Goal: Information Seeking & Learning: Compare options

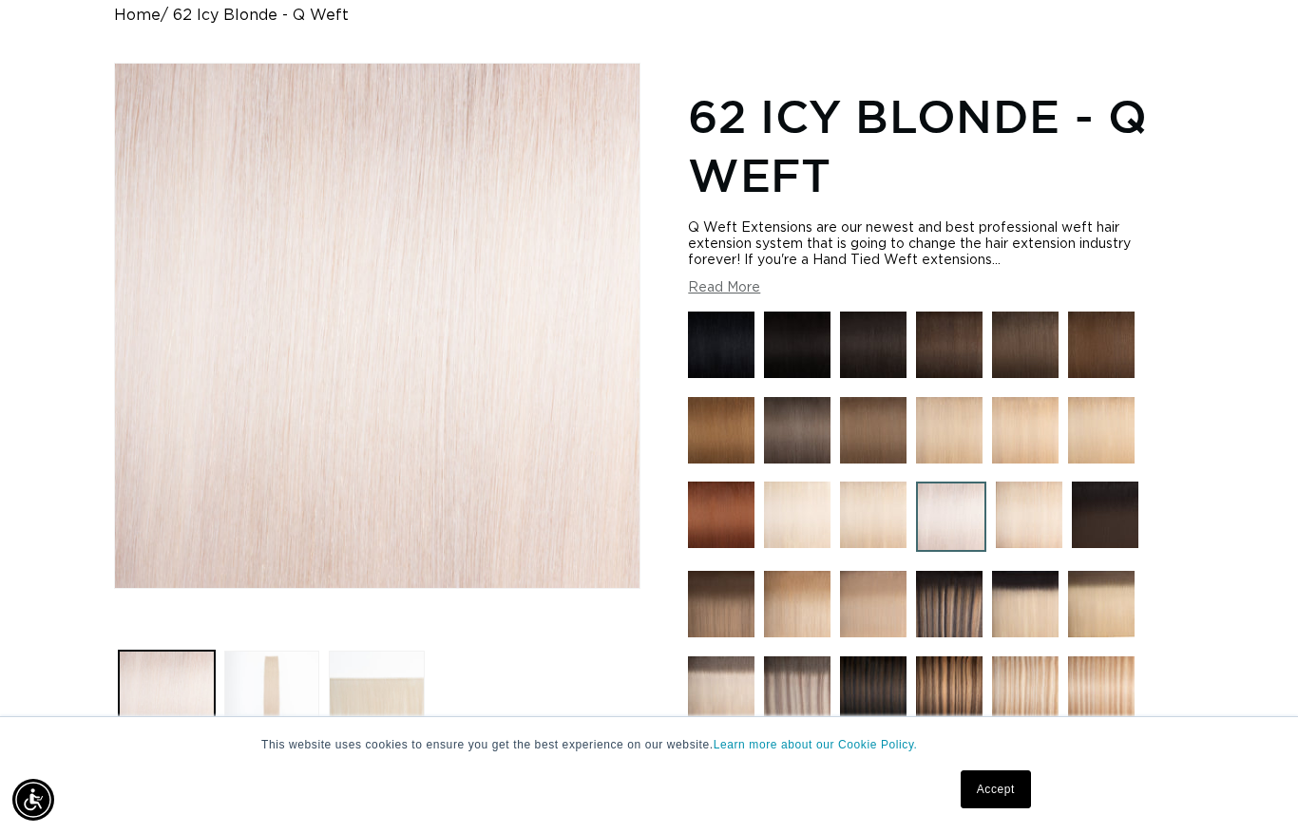
click at [805, 521] on img at bounding box center [797, 515] width 67 height 67
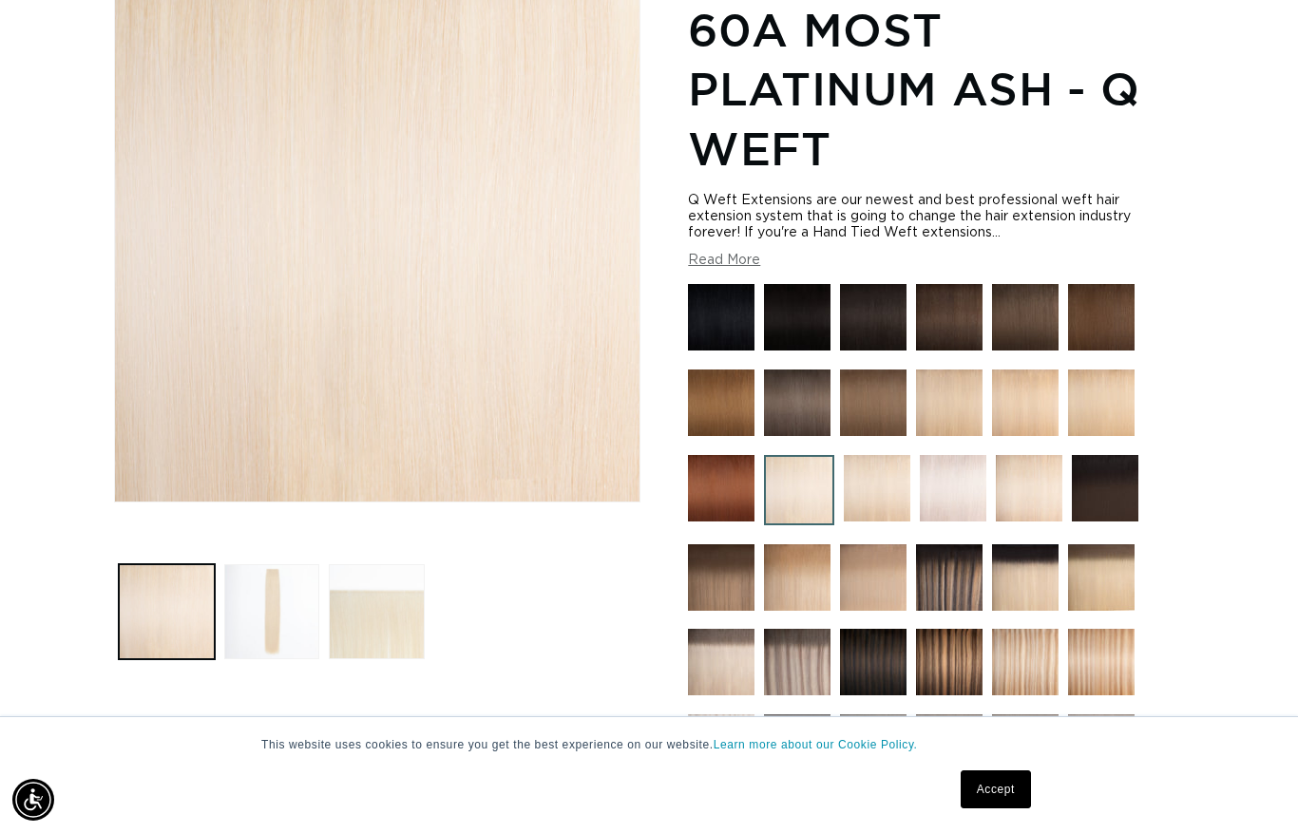
scroll to position [285, 0]
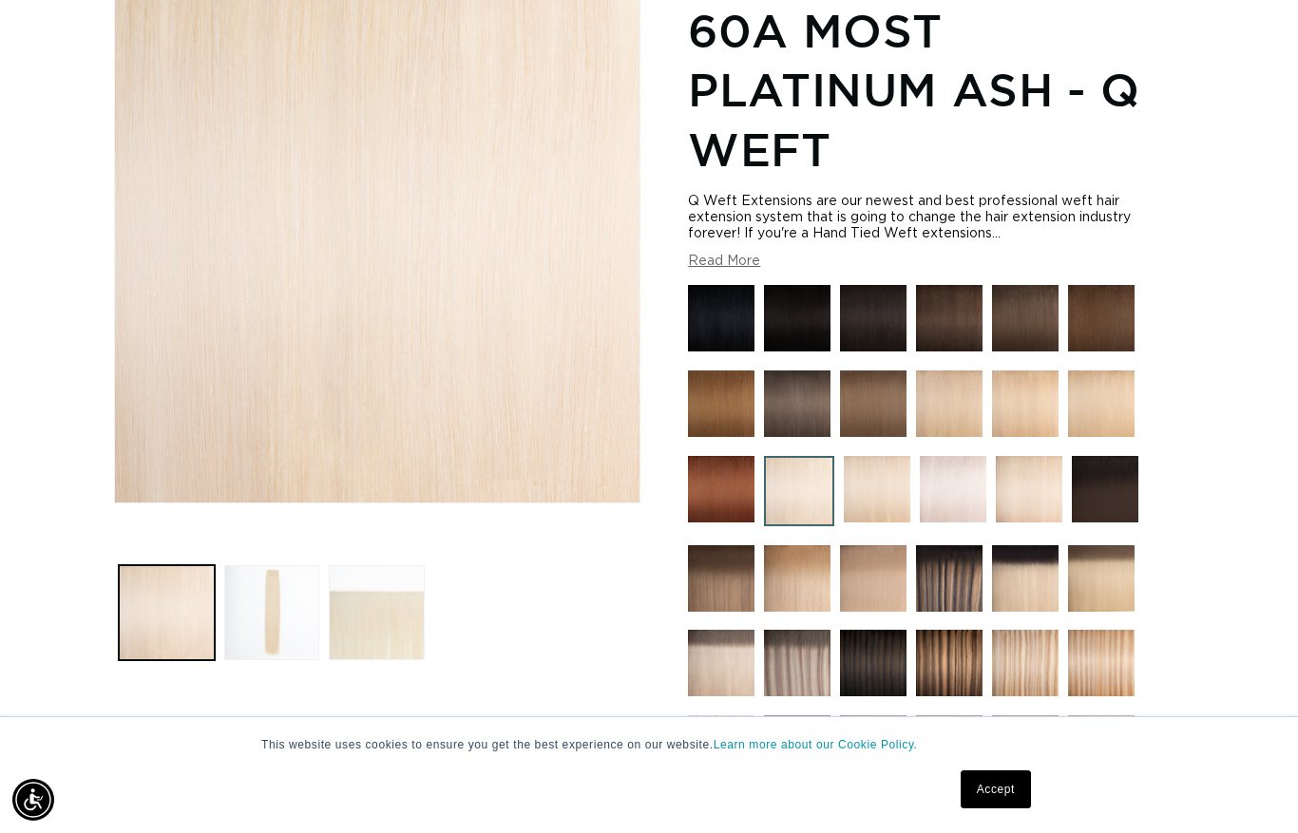
click at [961, 487] on img at bounding box center [953, 489] width 67 height 67
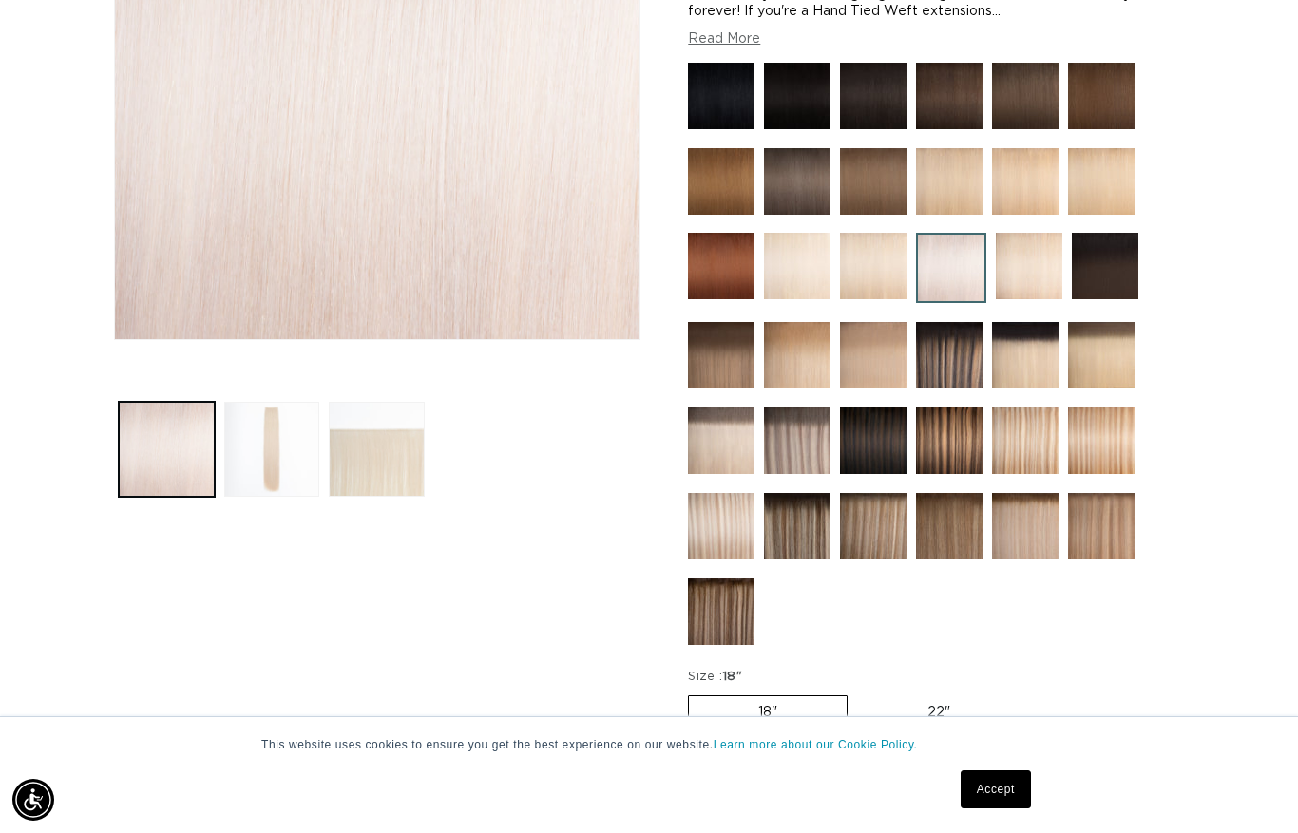
scroll to position [0, 1163]
click at [1036, 371] on img at bounding box center [1025, 355] width 67 height 67
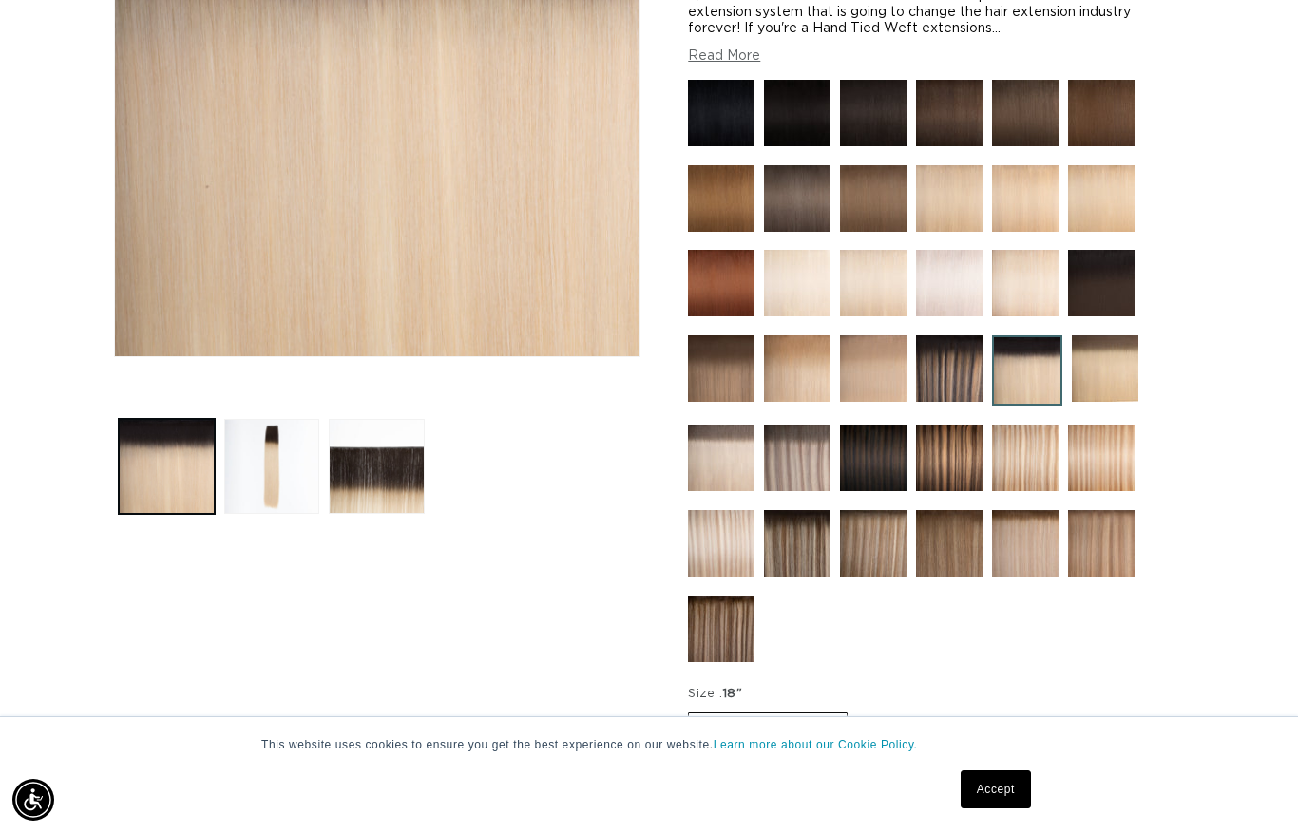
scroll to position [460, 0]
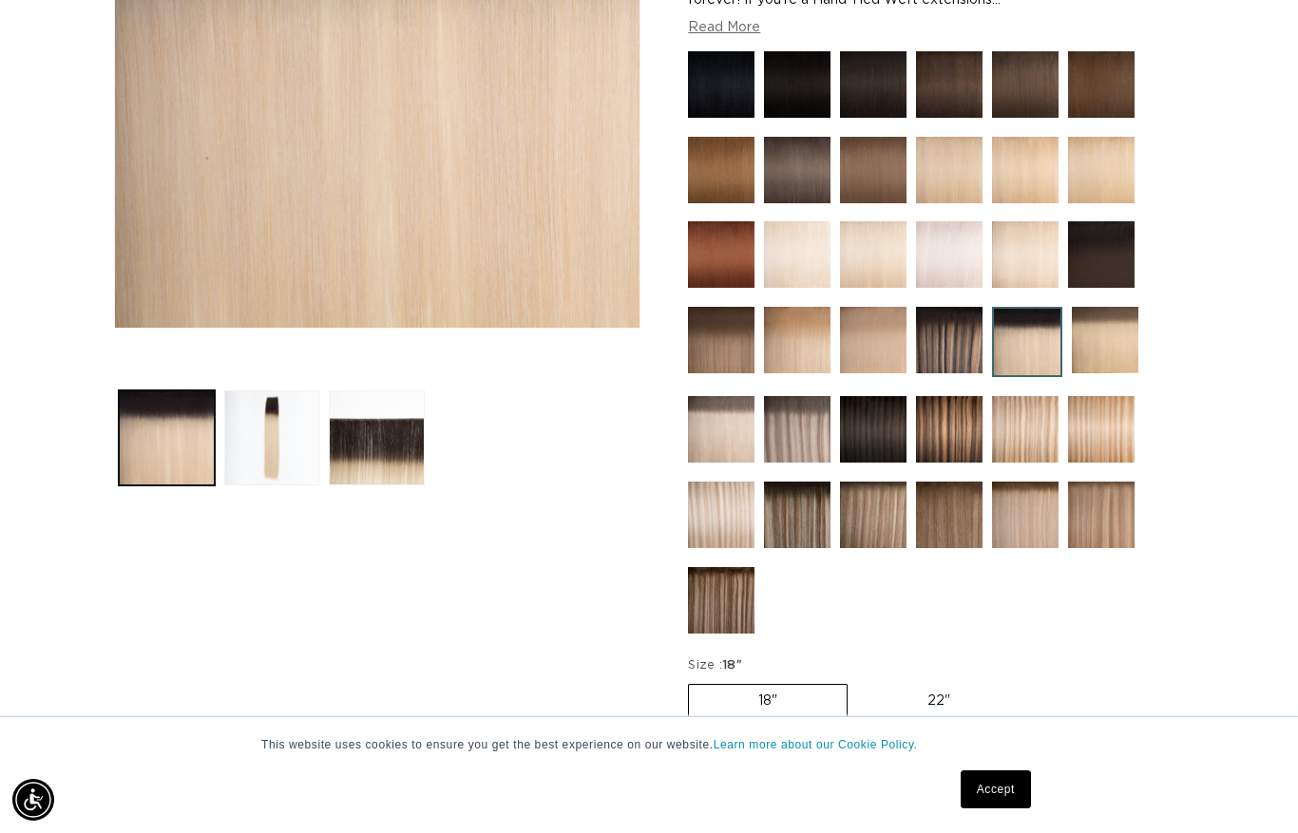
click at [721, 448] on img at bounding box center [721, 429] width 67 height 67
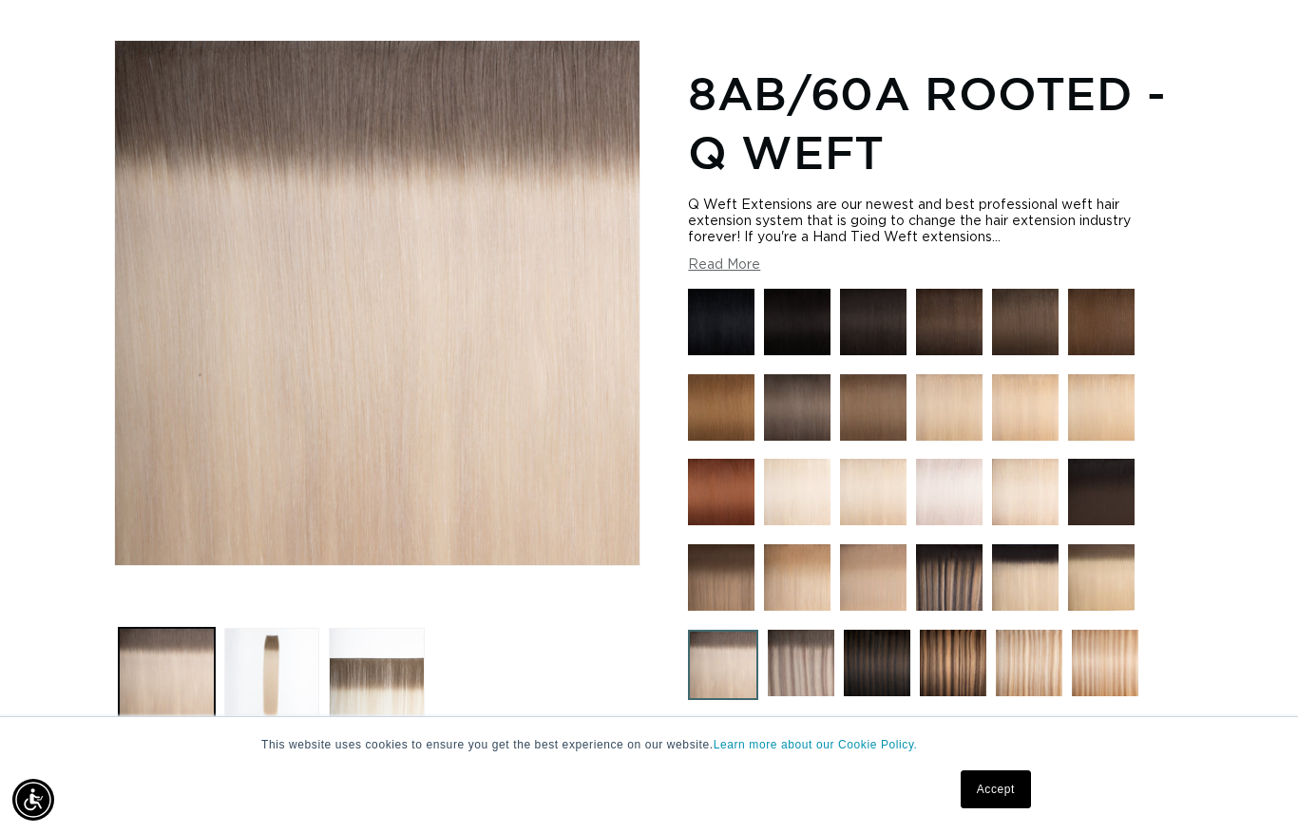
scroll to position [223, 0]
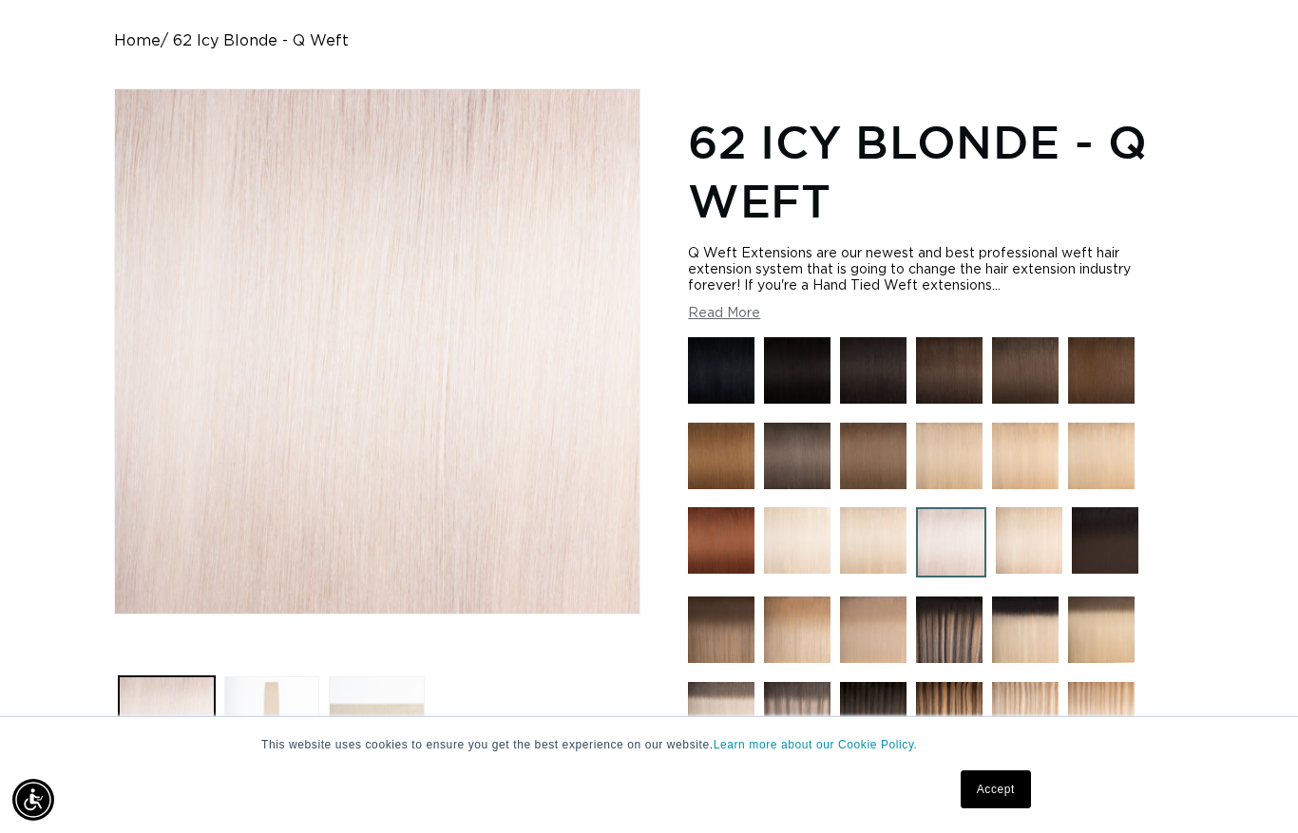
scroll to position [0, 2326]
click at [867, 564] on img at bounding box center [873, 540] width 67 height 67
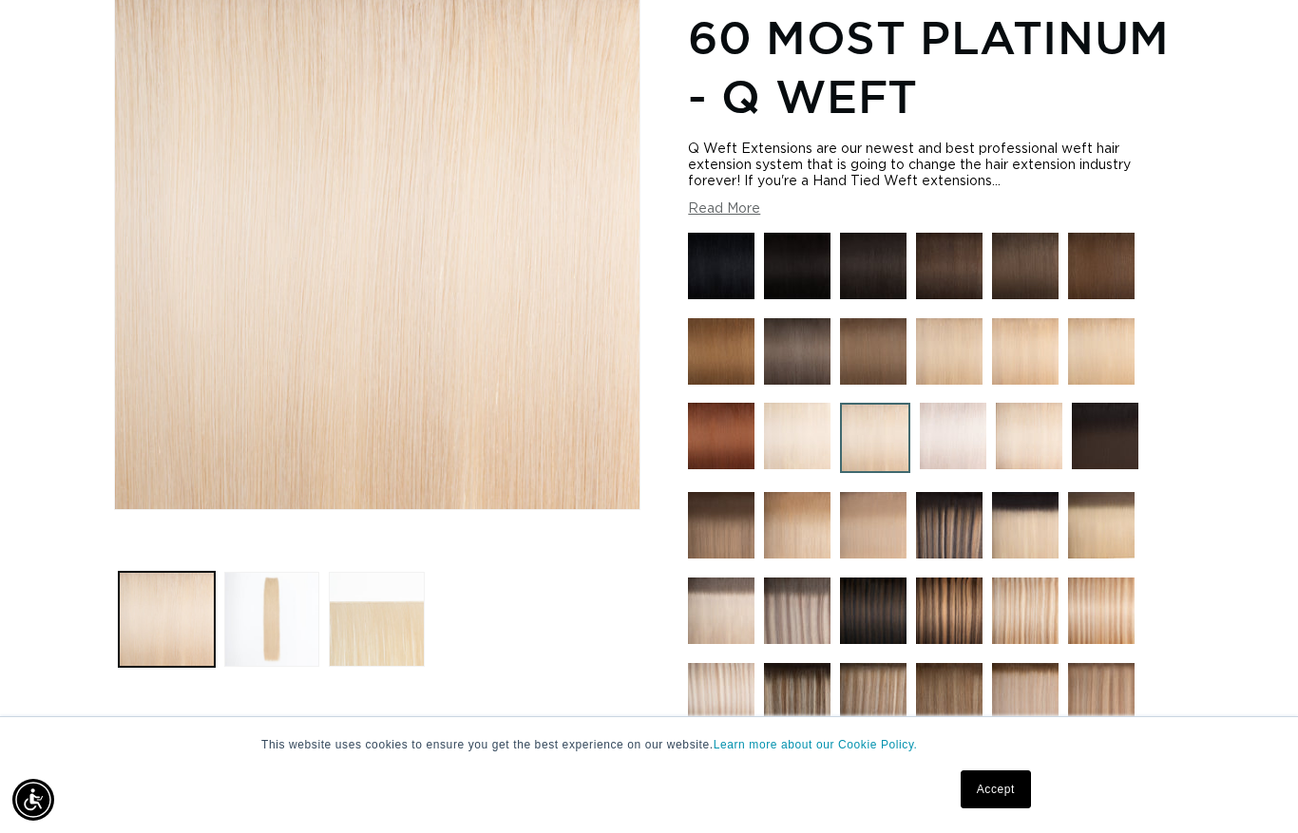
scroll to position [279, 0]
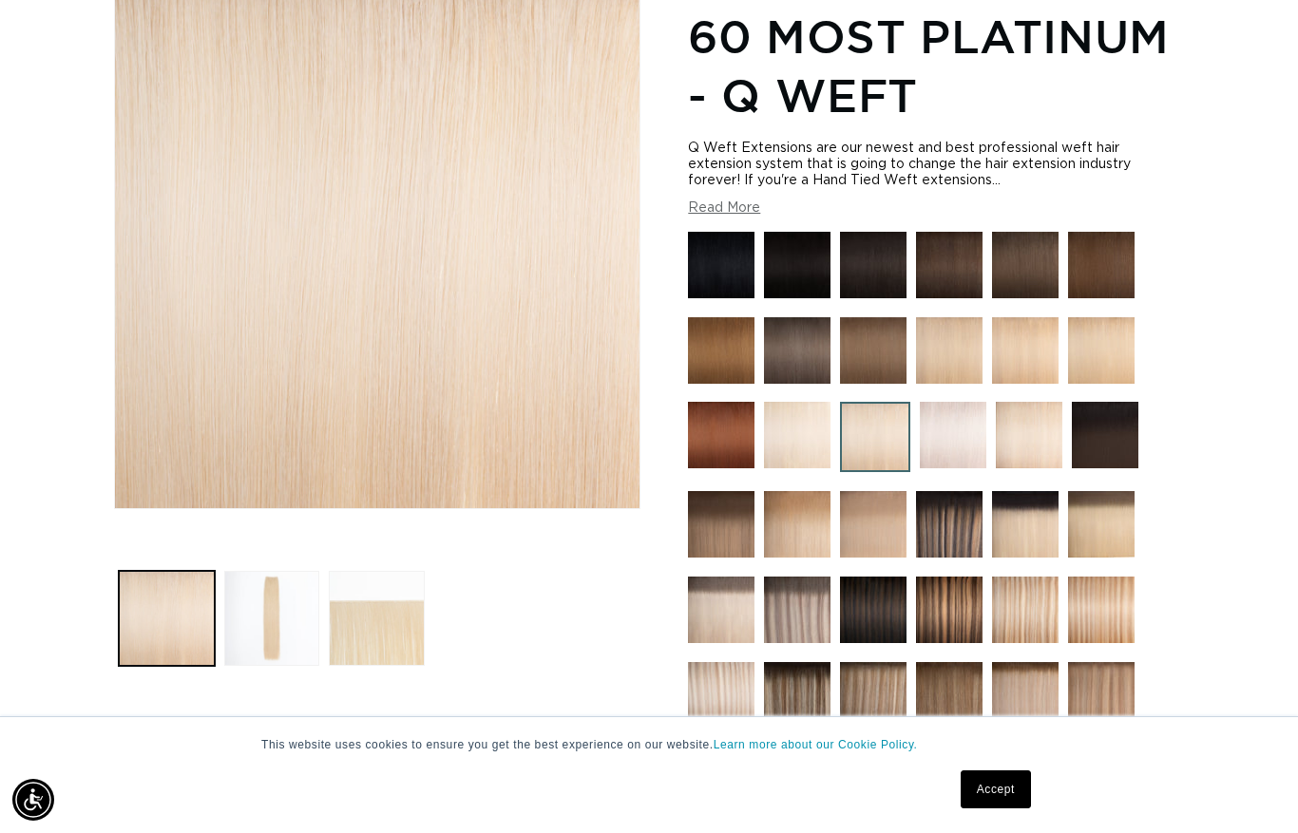
click at [794, 444] on img at bounding box center [797, 435] width 67 height 67
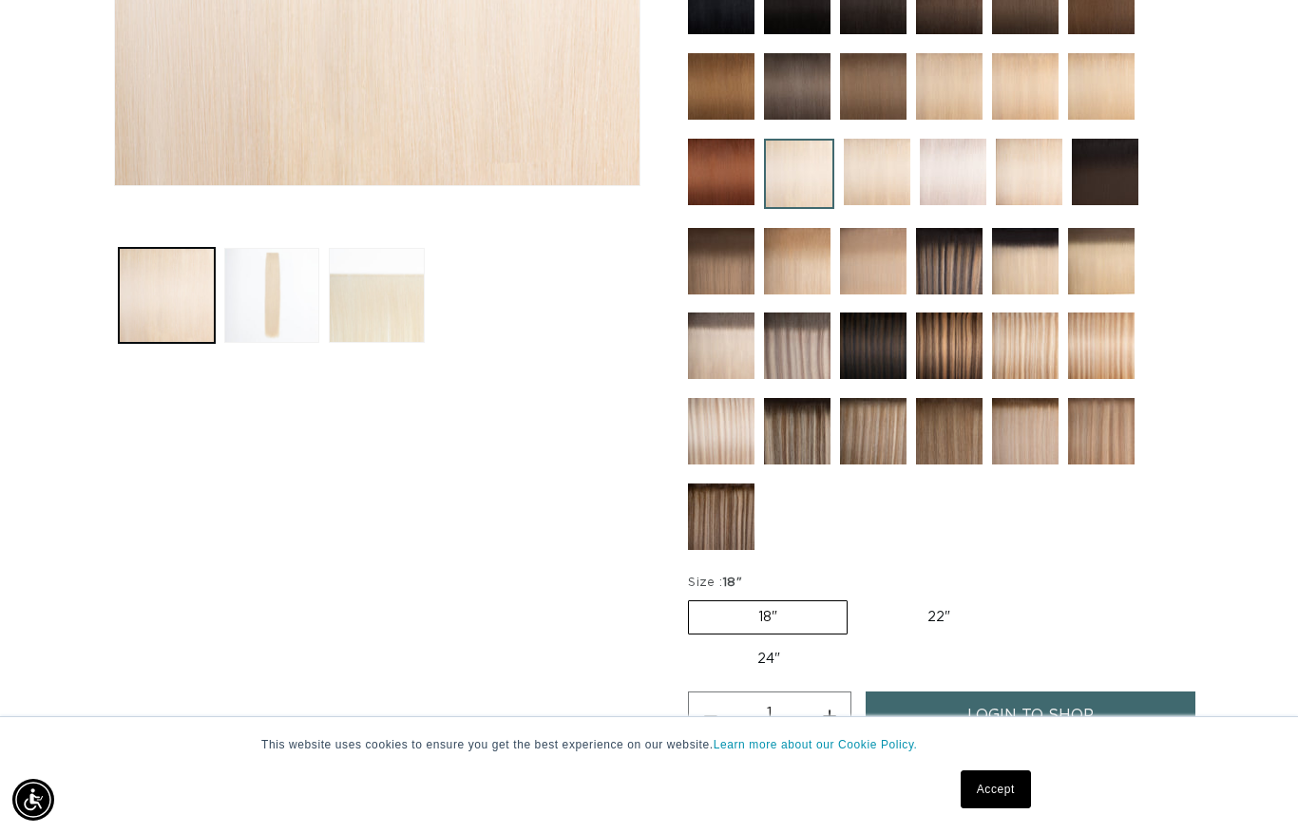
scroll to position [0, 2326]
click at [728, 446] on img at bounding box center [721, 431] width 67 height 67
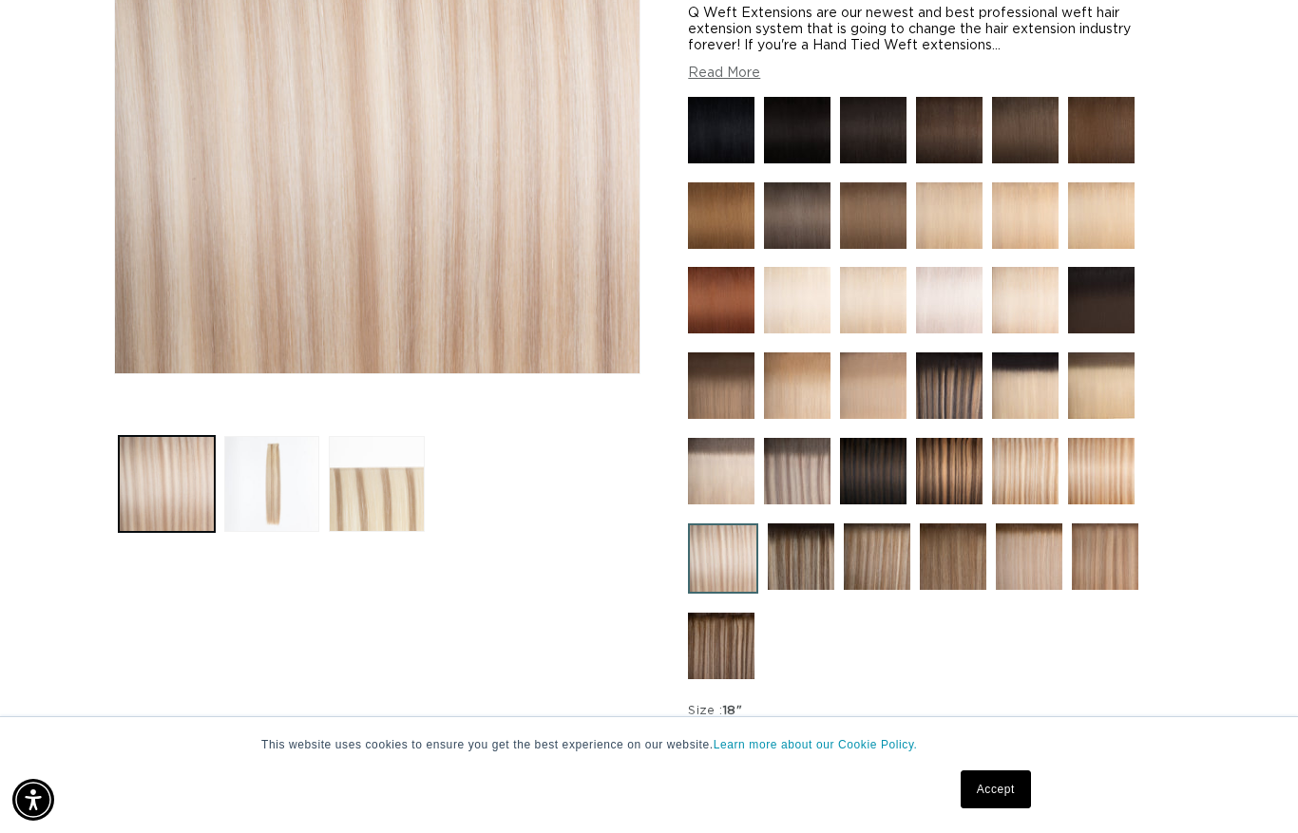
click at [1023, 477] on img at bounding box center [1025, 471] width 67 height 67
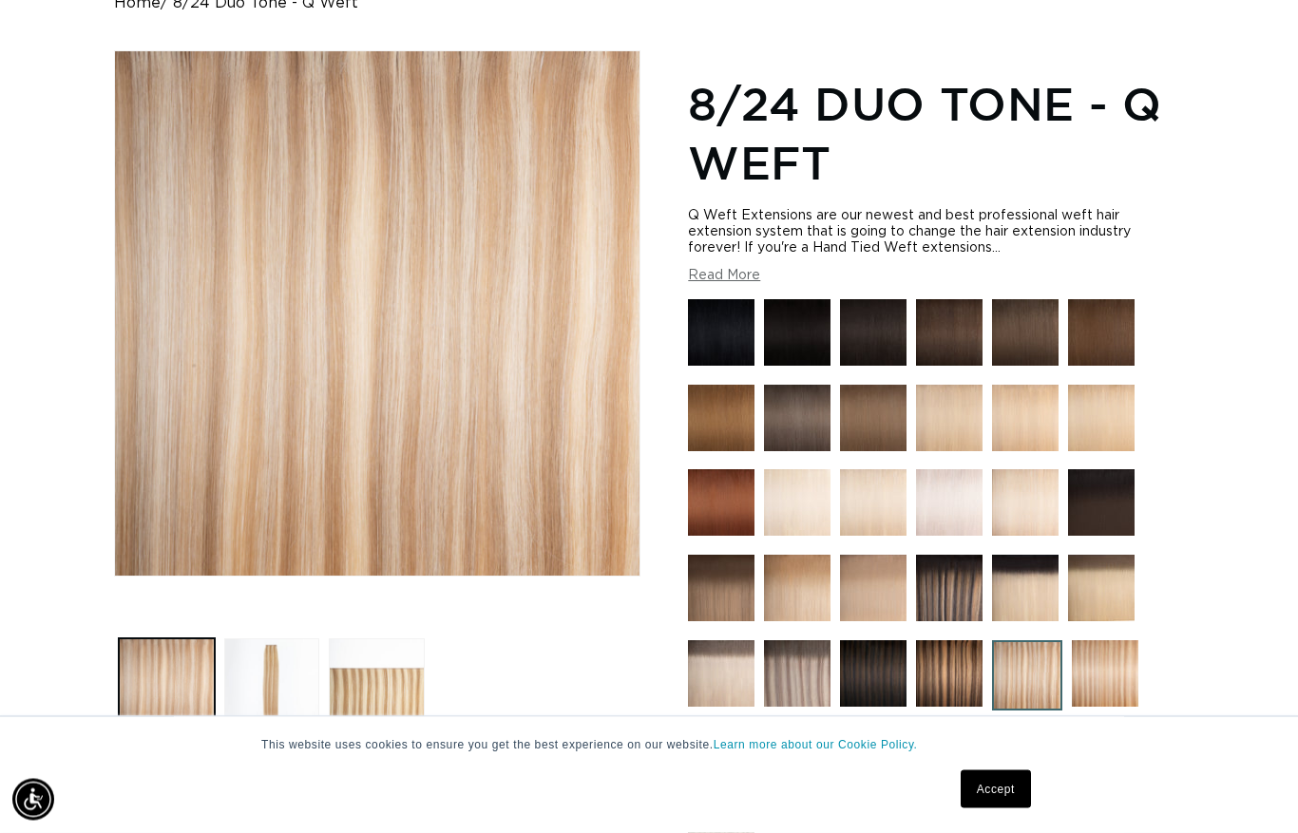
scroll to position [279, 0]
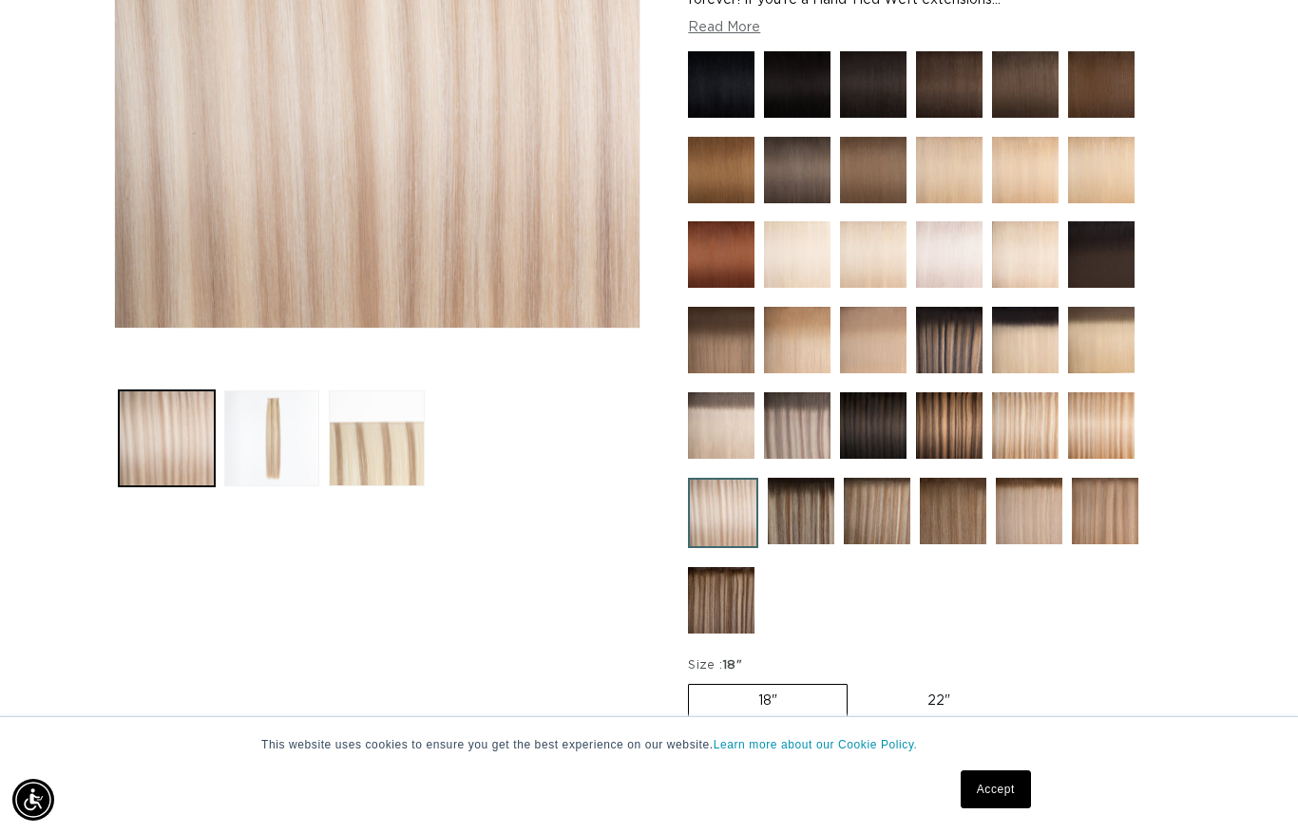
scroll to position [0, 1163]
click at [1025, 519] on img at bounding box center [1029, 511] width 67 height 67
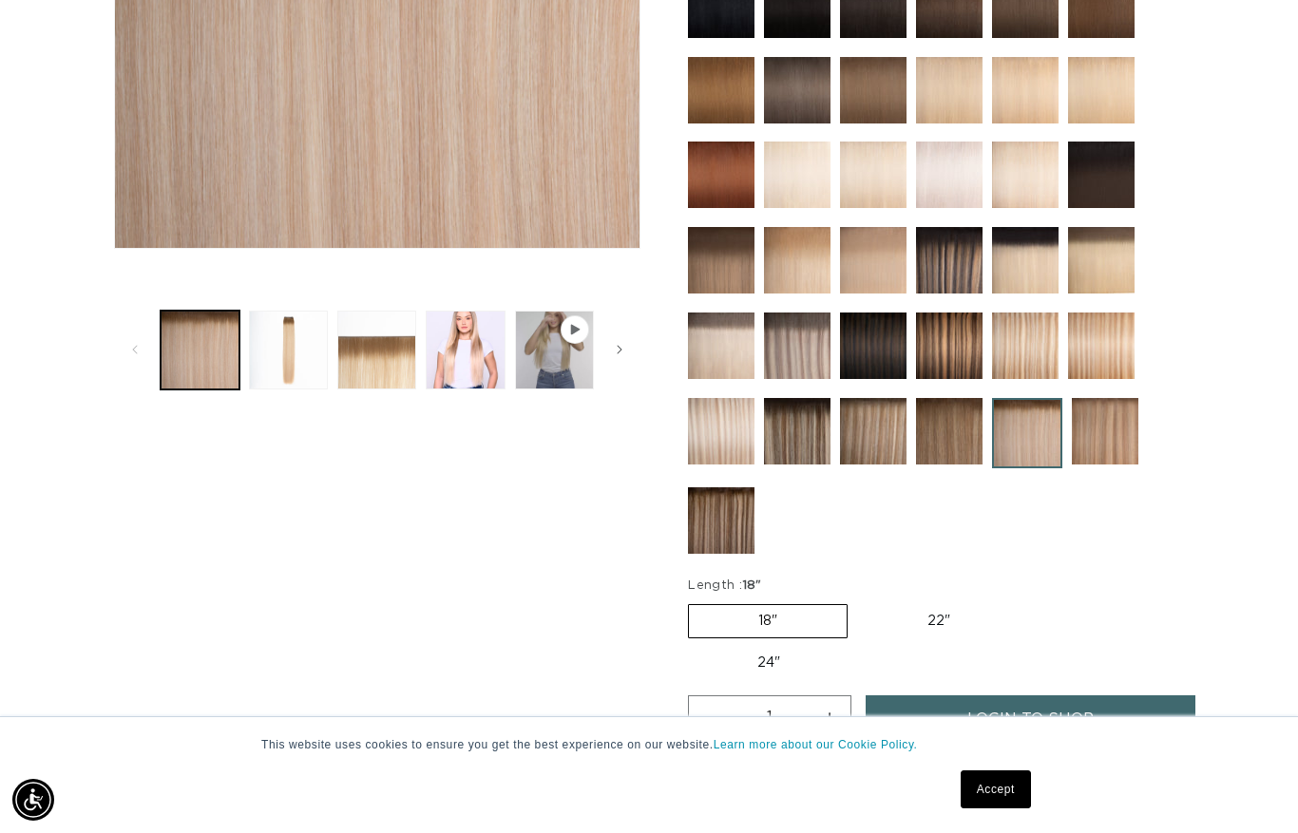
click at [1024, 348] on img at bounding box center [1025, 346] width 67 height 67
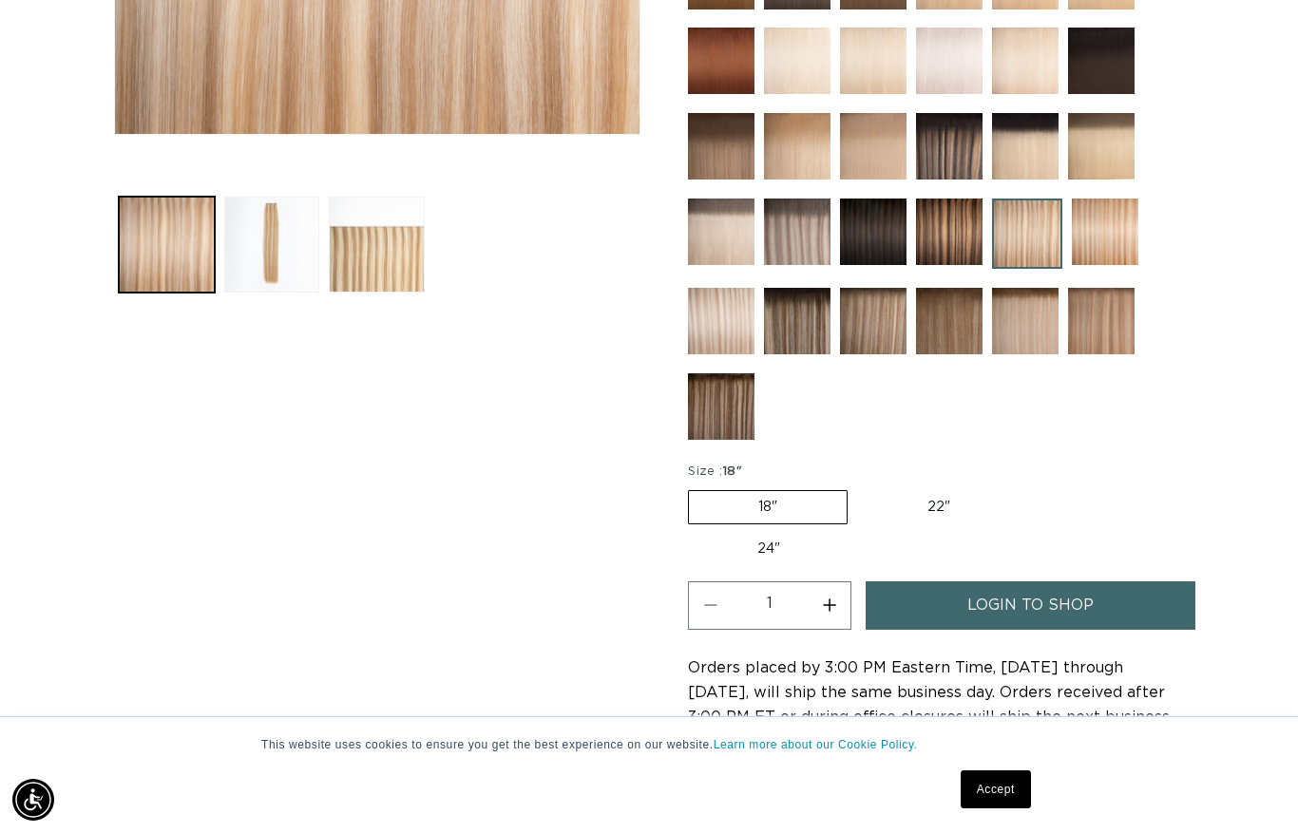
scroll to position [653, 0]
click at [1090, 251] on img at bounding box center [1105, 233] width 67 height 67
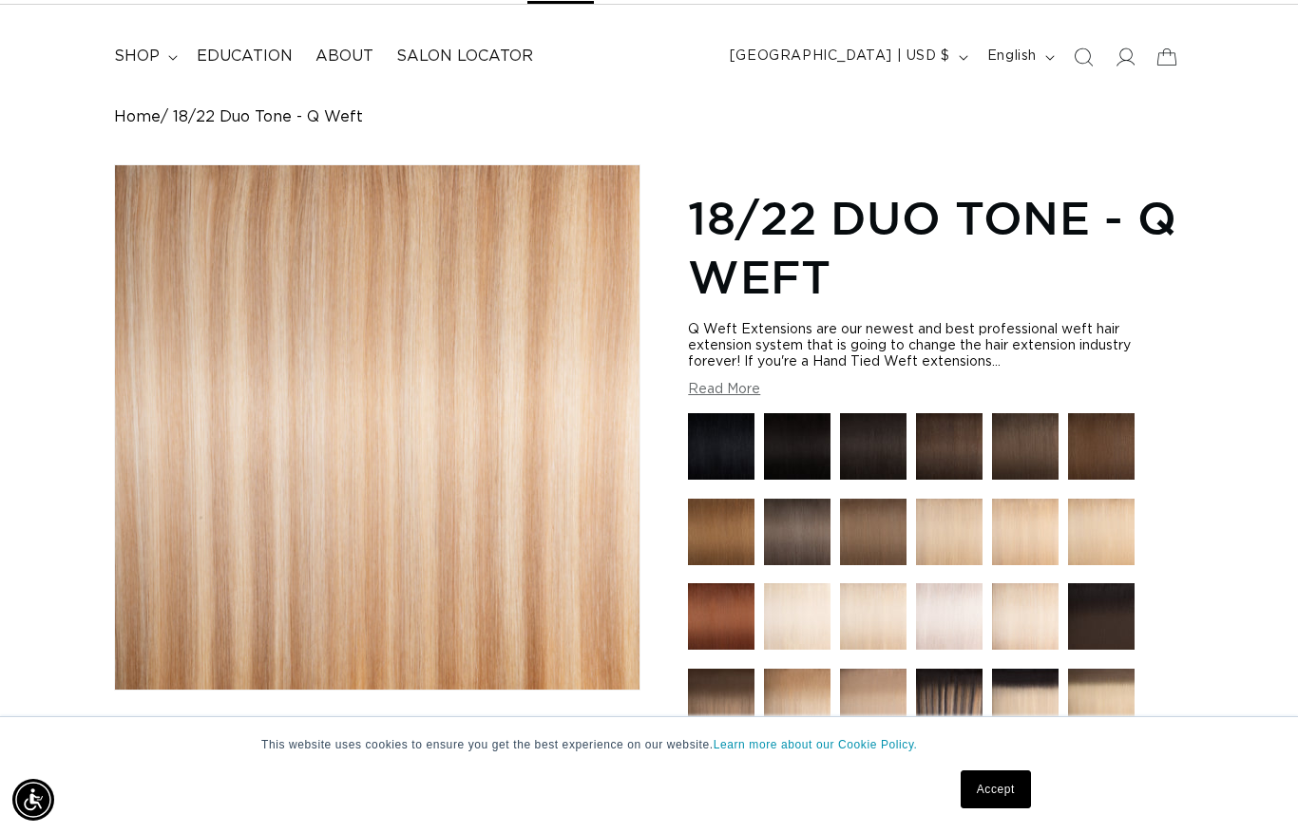
scroll to position [0, 1163]
click at [952, 634] on img at bounding box center [949, 616] width 67 height 67
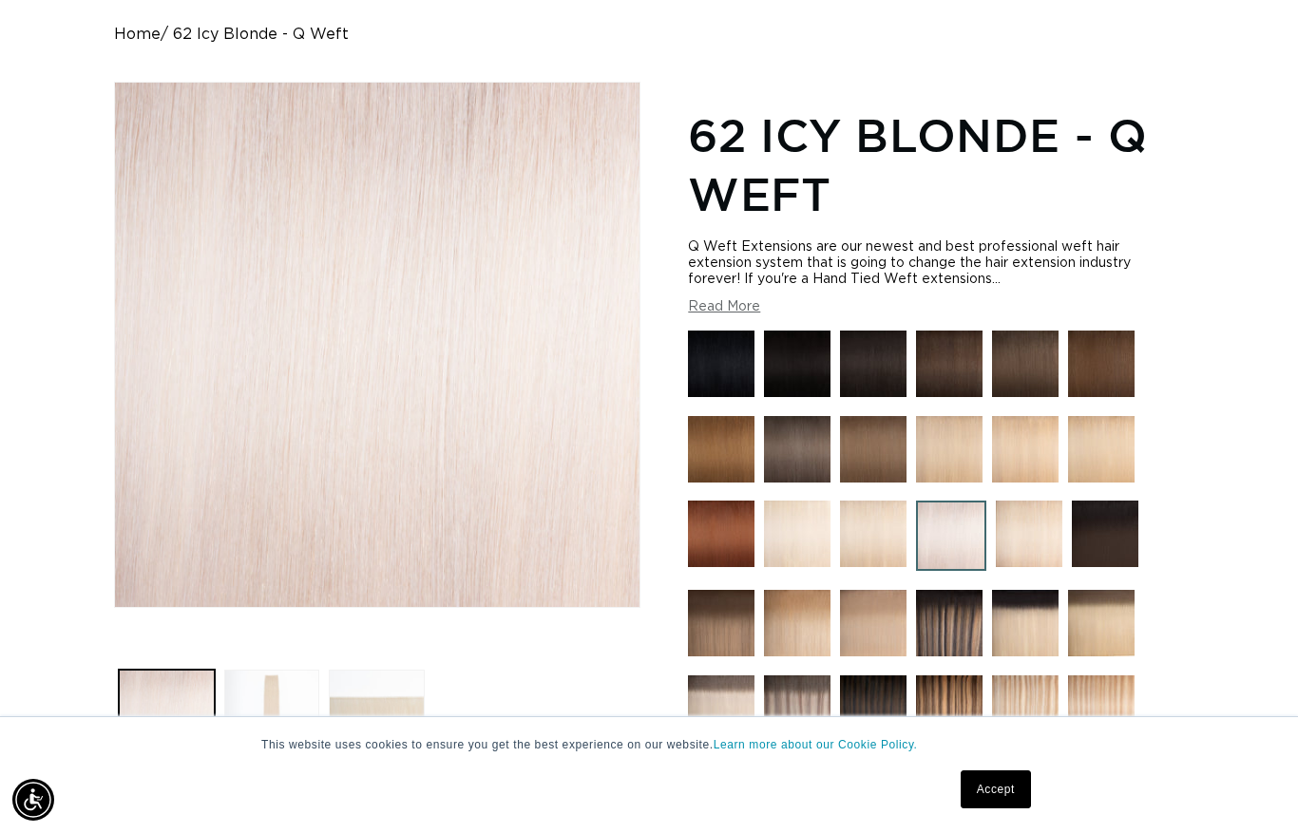
scroll to position [174, 0]
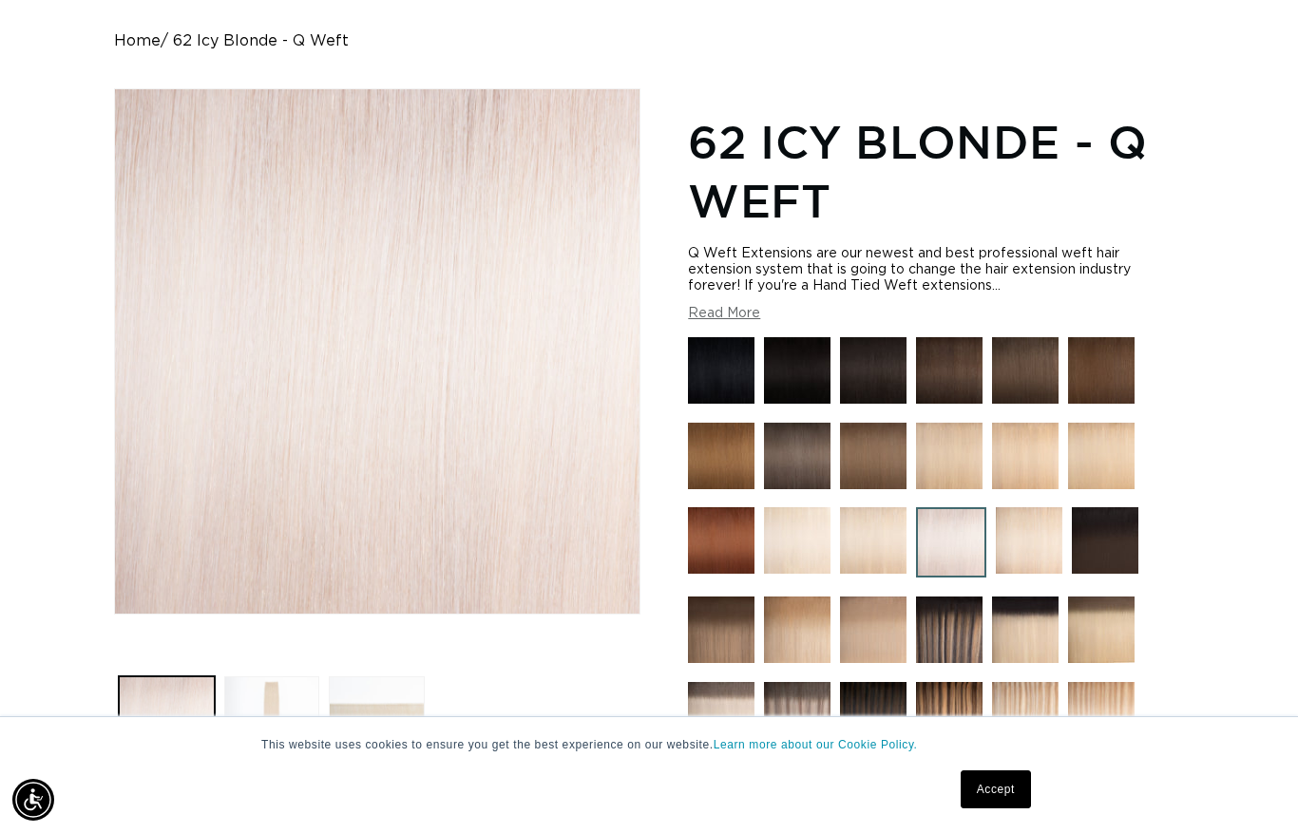
click at [1040, 553] on img at bounding box center [1029, 540] width 67 height 67
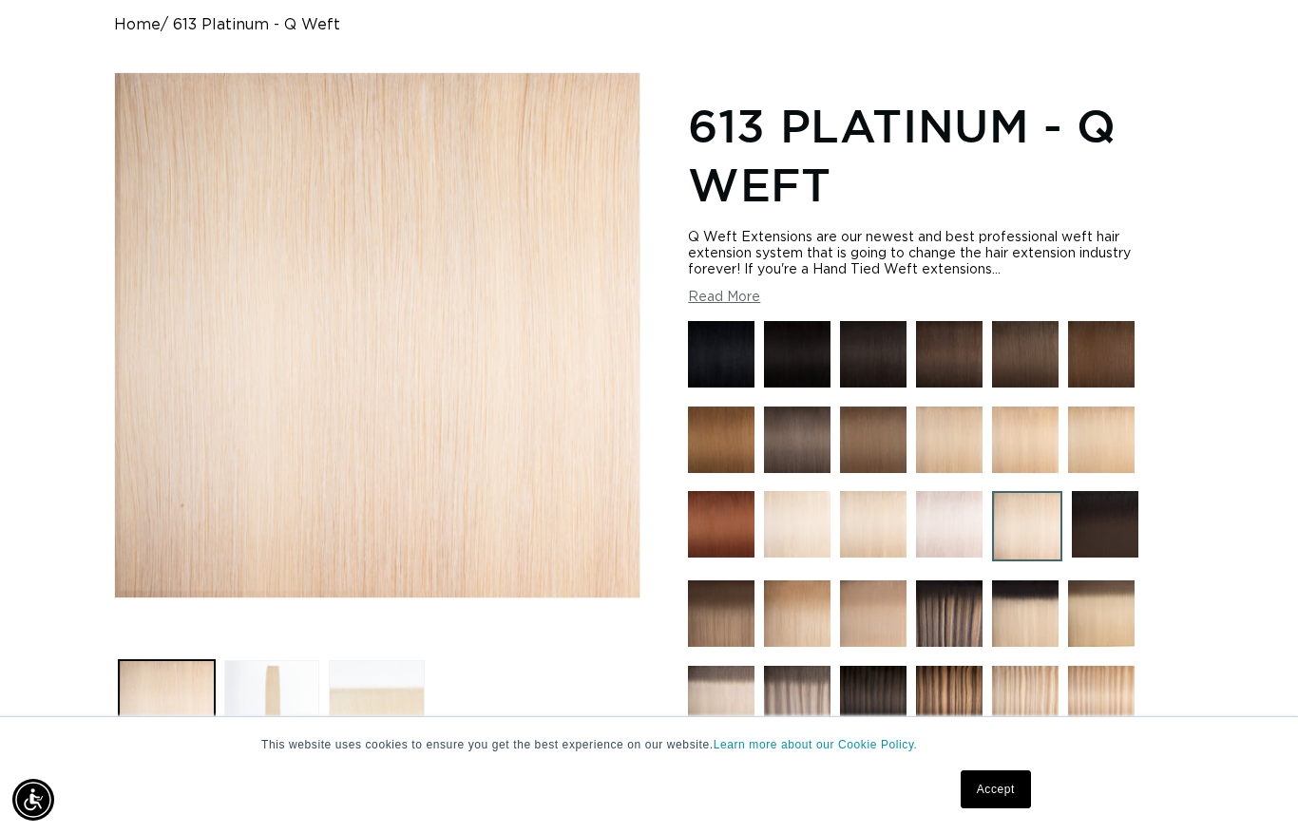
scroll to position [191, 0]
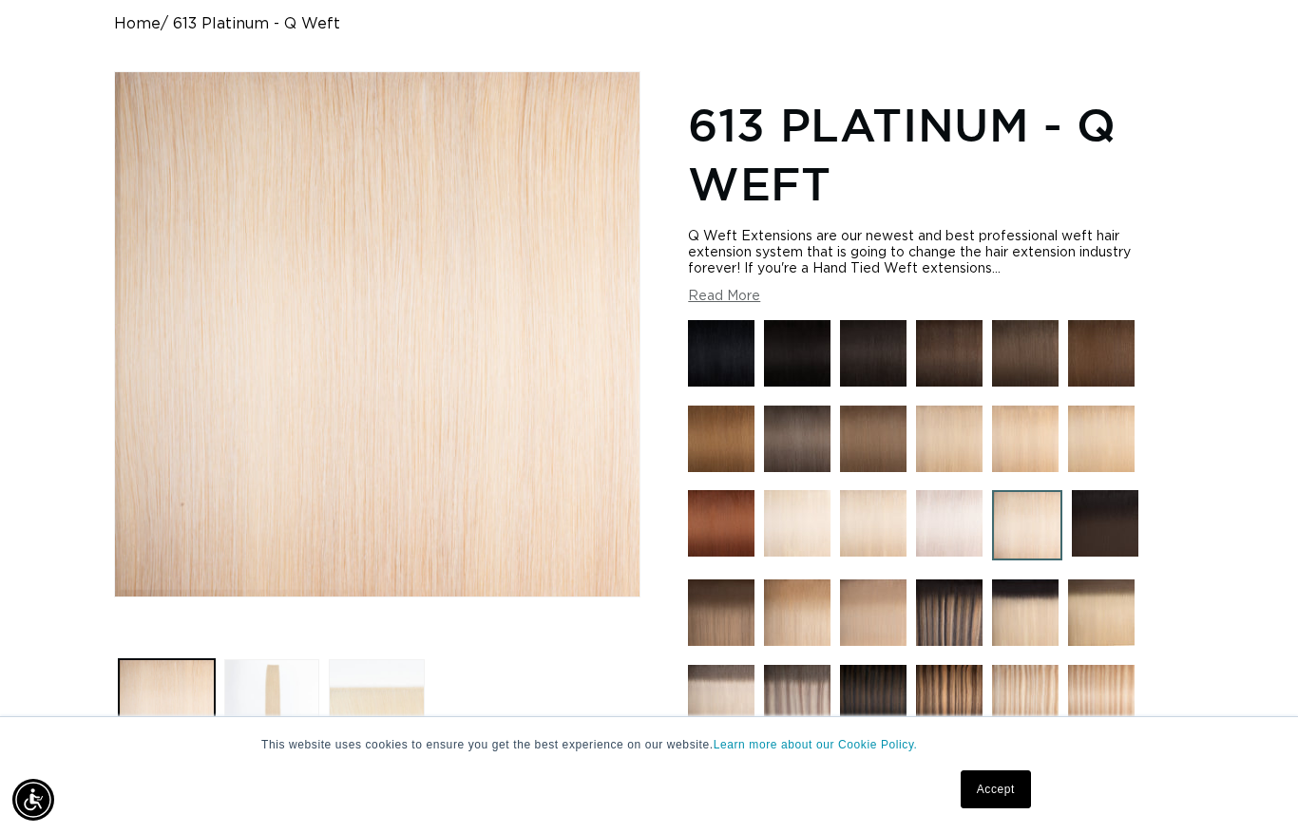
click at [953, 534] on img at bounding box center [949, 523] width 67 height 67
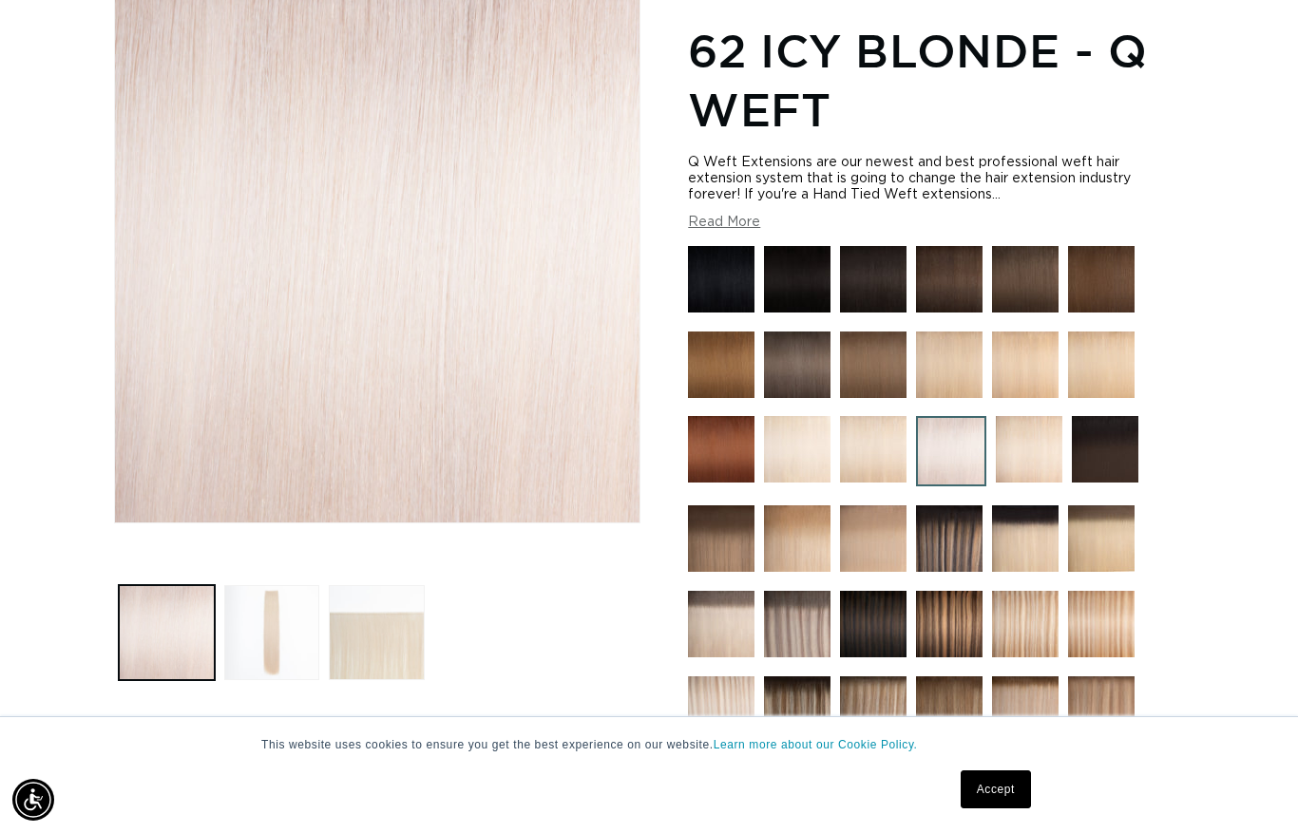
scroll to position [260, 0]
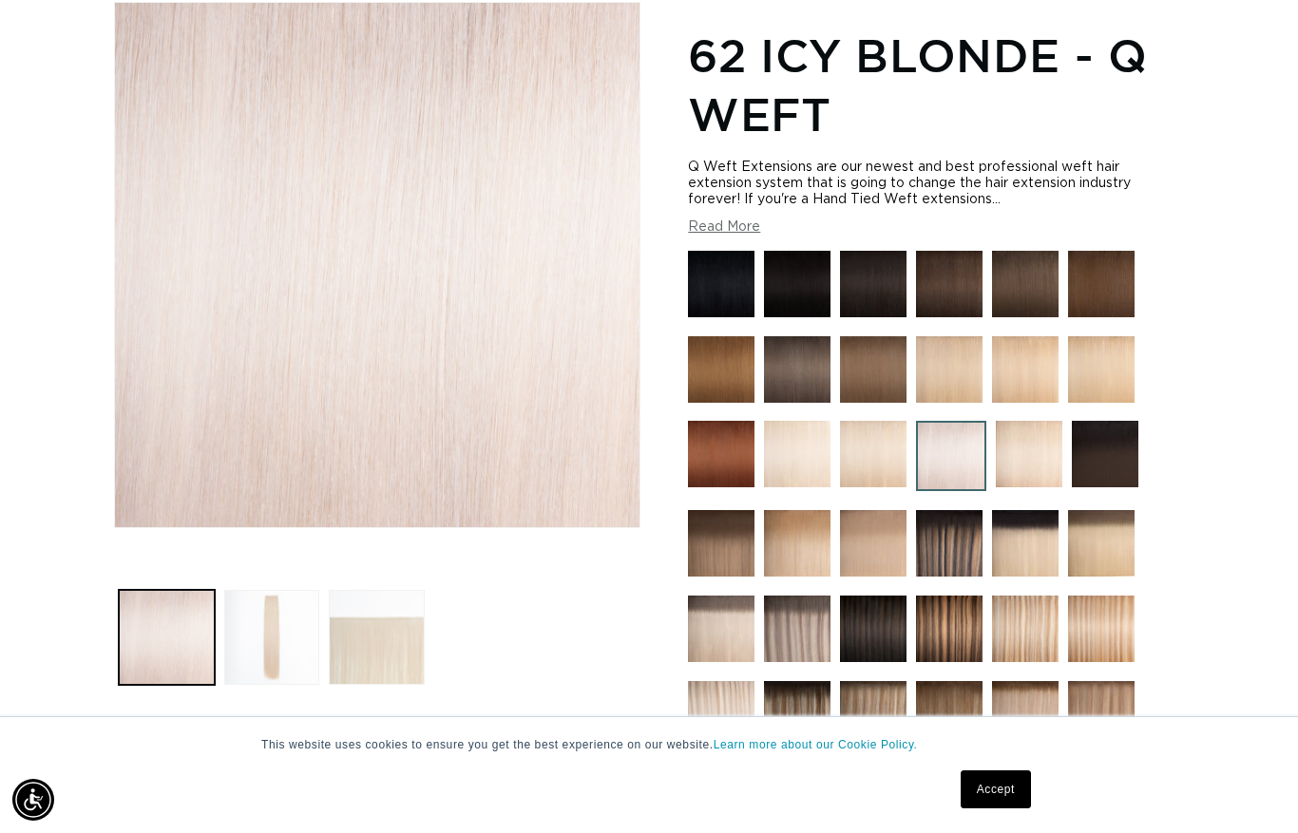
click at [872, 474] on img at bounding box center [873, 454] width 67 height 67
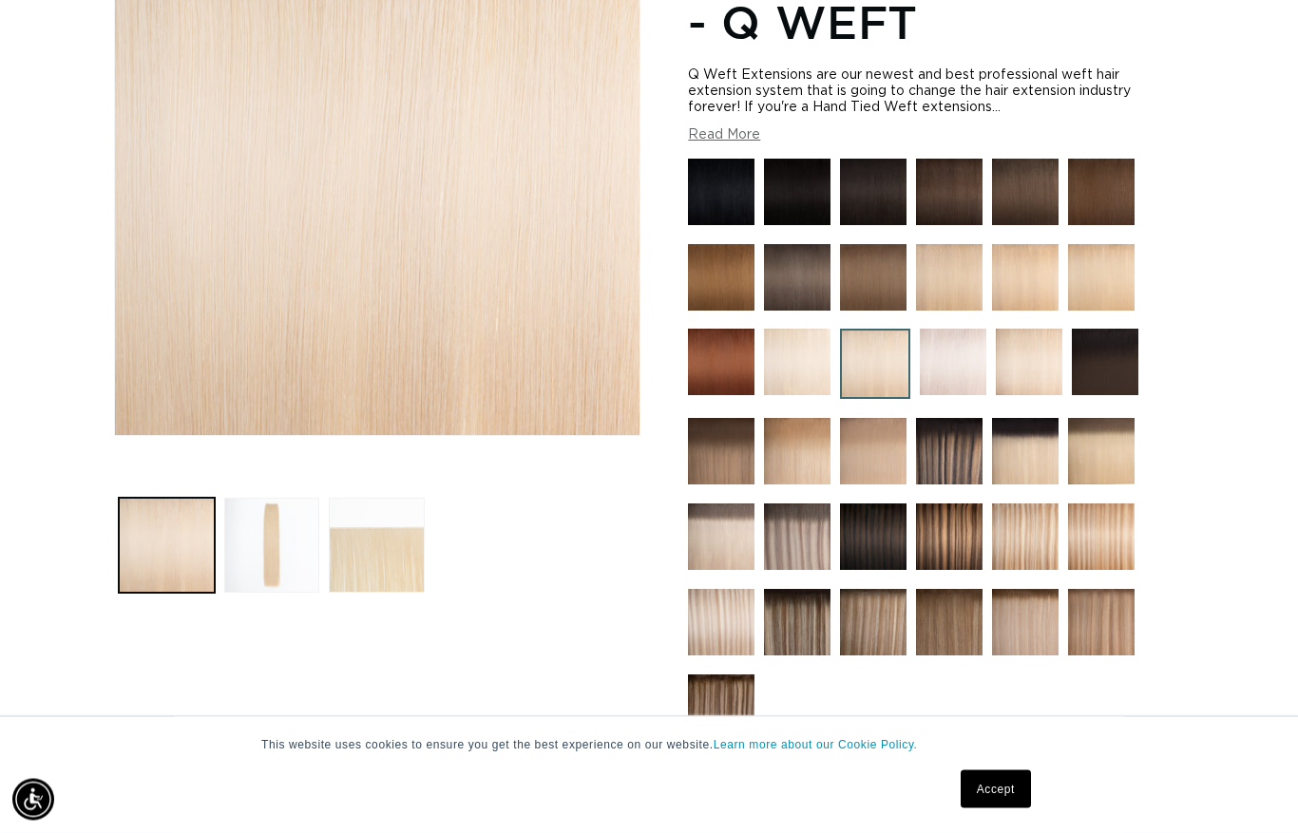
scroll to position [353, 0]
click at [788, 370] on img at bounding box center [797, 362] width 67 height 67
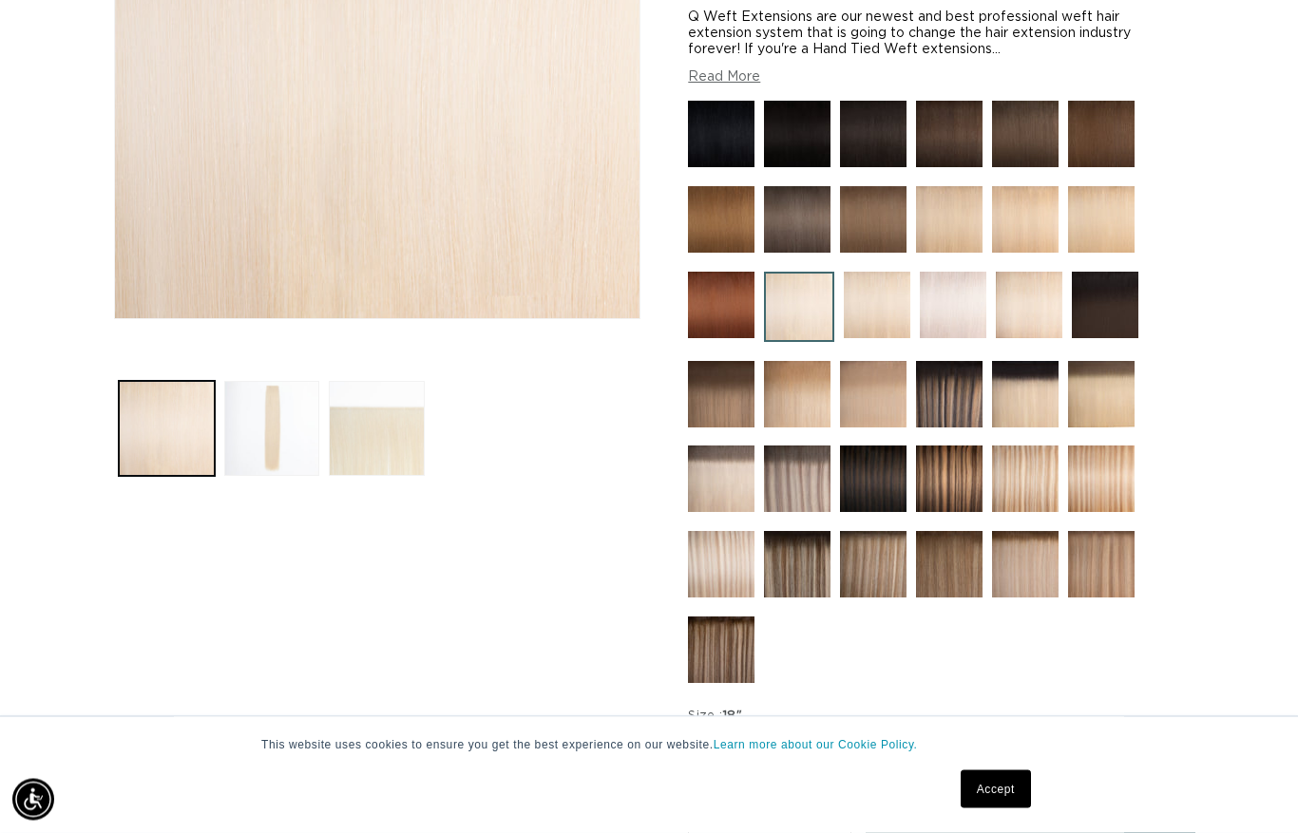
scroll to position [468, 0]
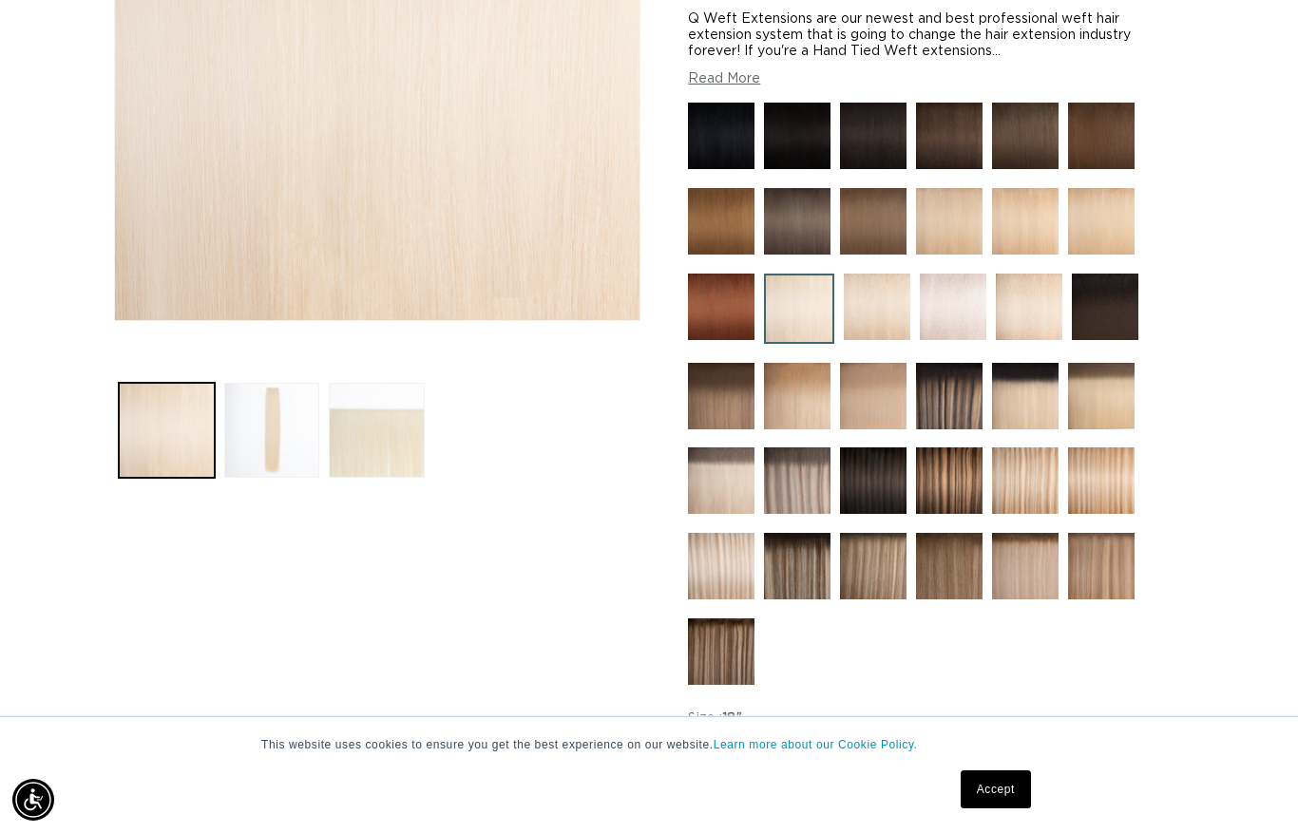
click at [722, 578] on img at bounding box center [721, 566] width 67 height 67
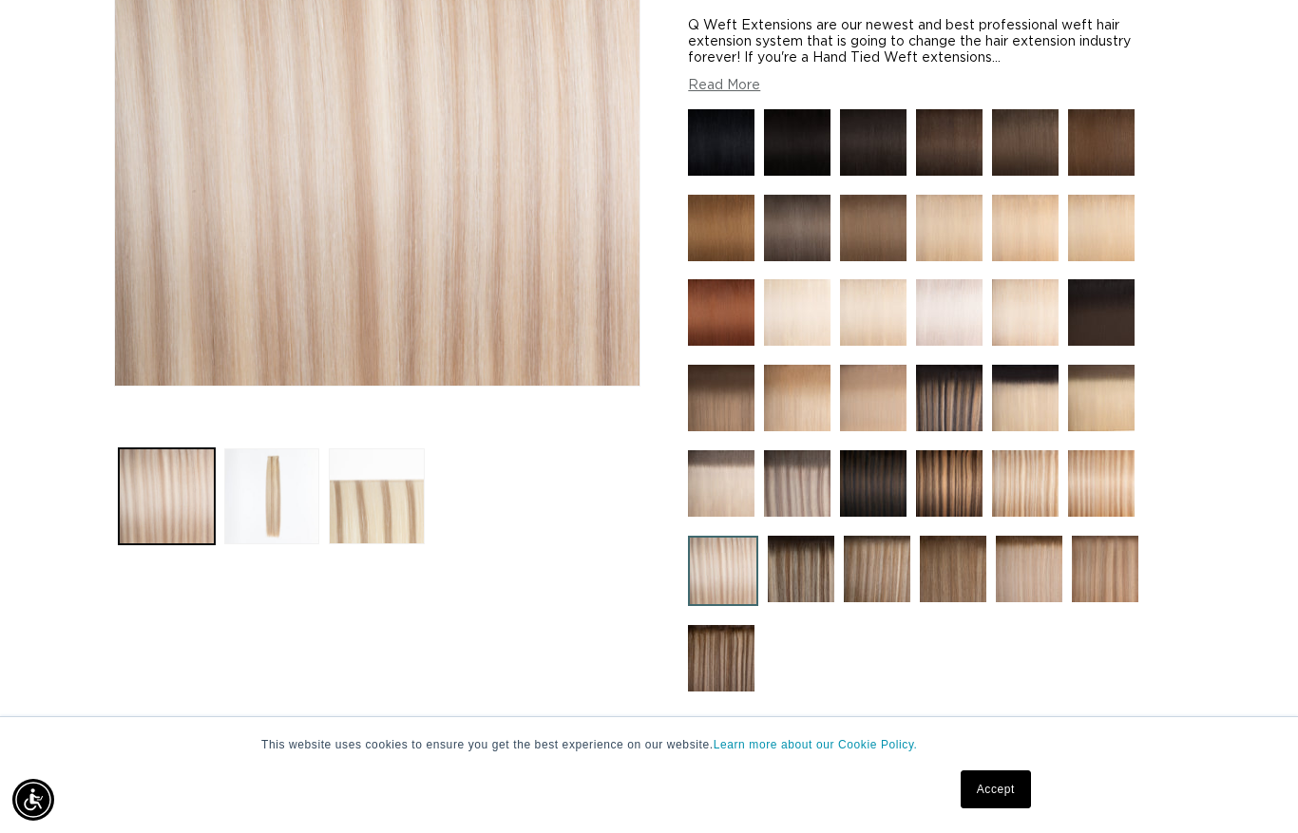
scroll to position [0, 2326]
